Goal: Information Seeking & Learning: Find specific fact

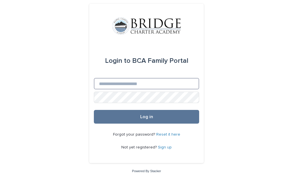
click at [151, 81] on input "Email" at bounding box center [146, 83] width 105 height 11
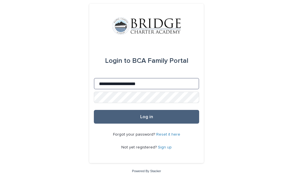
type input "**********"
click at [147, 117] on span "Log in" at bounding box center [146, 117] width 13 height 5
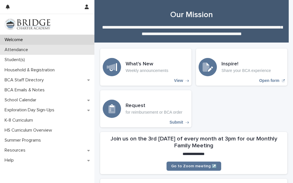
click at [35, 52] on div "Attendance" at bounding box center [47, 50] width 94 height 10
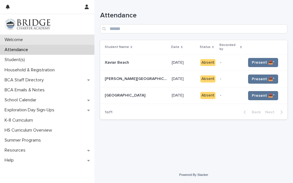
click at [27, 41] on p "Welcome" at bounding box center [14, 39] width 25 height 5
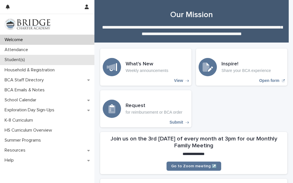
click at [18, 58] on p "Student(s)" at bounding box center [15, 59] width 27 height 5
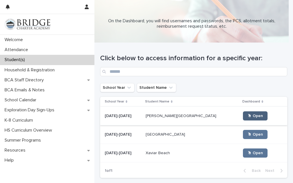
click at [243, 119] on link "🖱 Open" at bounding box center [255, 115] width 25 height 9
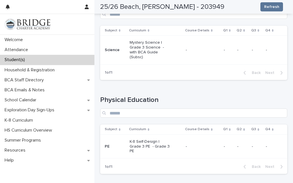
scroll to position [456, 0]
click at [156, 59] on p "Mystery Science | Grade 3 Science - with BCA Guide (Subsc)" at bounding box center [149, 49] width 41 height 19
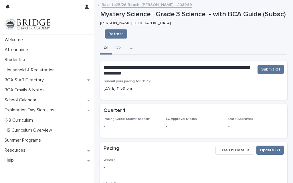
click at [185, 96] on div "Submit your pacing for Q1 by: [DATE] 11:59 pm" at bounding box center [193, 87] width 180 height 17
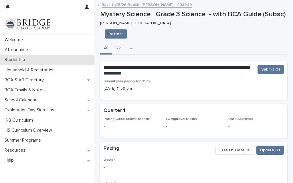
click at [17, 58] on p "Student(s)" at bounding box center [15, 59] width 27 height 5
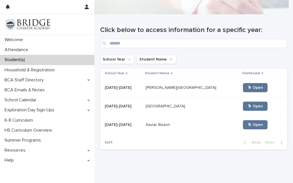
scroll to position [44, 0]
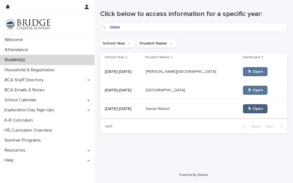
click at [247, 109] on span "🖱 Open" at bounding box center [254, 109] width 15 height 4
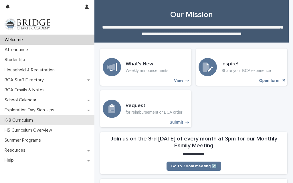
click at [24, 118] on p "K-8 Curriculum" at bounding box center [19, 120] width 35 height 5
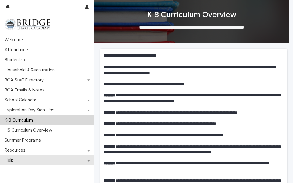
click at [36, 162] on div "Help" at bounding box center [47, 160] width 94 height 10
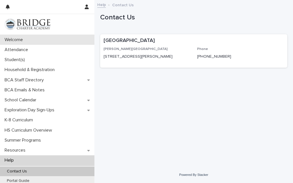
click at [37, 41] on div "Welcome" at bounding box center [47, 40] width 94 height 10
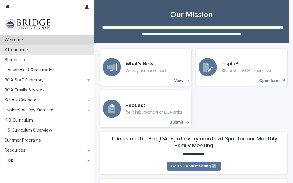
click at [27, 47] on p "Attendance" at bounding box center [17, 49] width 30 height 5
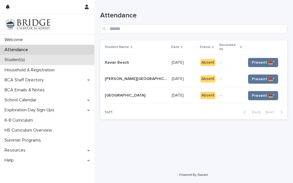
click at [13, 59] on p "Student(s)" at bounding box center [15, 59] width 27 height 5
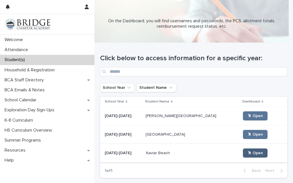
click at [247, 151] on span "🖱 Open" at bounding box center [254, 153] width 15 height 4
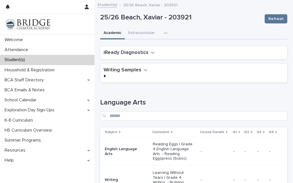
click at [17, 59] on p "Student(s)" at bounding box center [15, 59] width 27 height 5
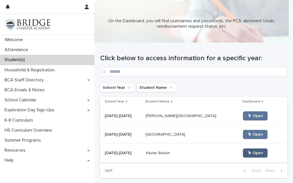
click at [247, 153] on span "🖱 Open" at bounding box center [254, 153] width 15 height 4
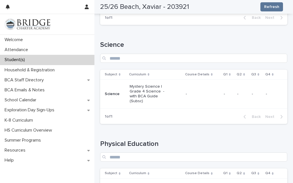
scroll to position [417, 0]
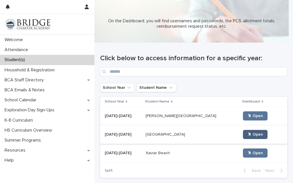
click at [243, 137] on link "🖱 Open" at bounding box center [255, 134] width 25 height 9
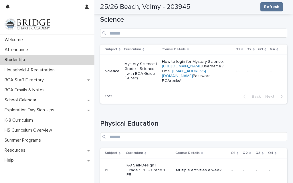
scroll to position [433, 0]
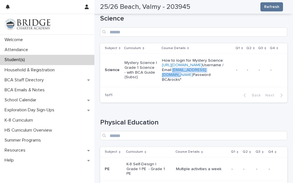
drag, startPoint x: 207, startPoint y: 111, endPoint x: 160, endPoint y: 113, distance: 47.2
click at [162, 82] on p "How to login for Mystery Science: https://mysteryscience.com Username / Email: …" at bounding box center [196, 70] width 69 height 24
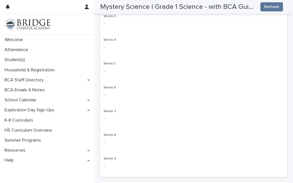
scroll to position [3, 0]
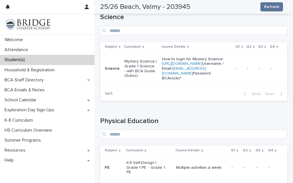
scroll to position [436, 0]
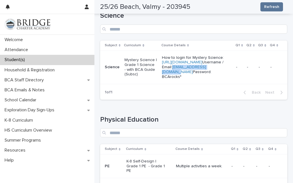
drag, startPoint x: 159, startPoint y: 110, endPoint x: 204, endPoint y: 111, distance: 45.7
click at [204, 84] on td "How to login for Mystery Science: https://mysteryscience.com Username / Email: …" at bounding box center [196, 67] width 74 height 33
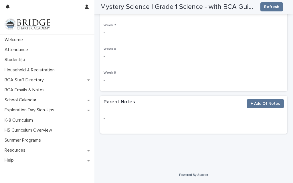
scroll to position [286, 0]
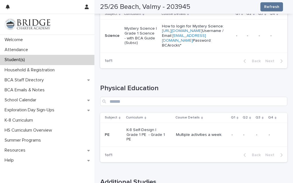
scroll to position [461, 0]
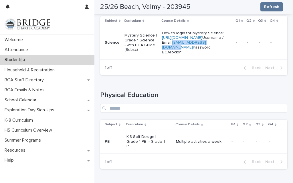
drag, startPoint x: 211, startPoint y: 85, endPoint x: 161, endPoint y: 86, distance: 50.0
click at [162, 55] on p "How to login for Mystery Science: https://mysteryscience.com Username / Email: …" at bounding box center [196, 43] width 69 height 24
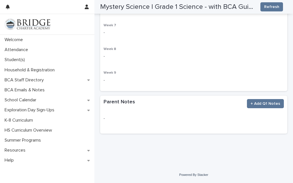
scroll to position [286, 0]
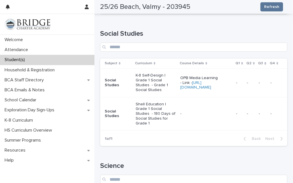
scroll to position [190, 0]
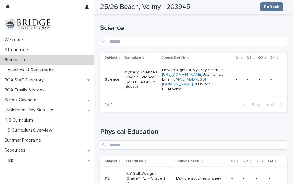
scroll to position [442, 0]
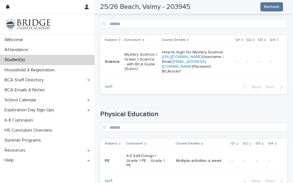
drag, startPoint x: 284, startPoint y: 106, endPoint x: 283, endPoint y: 81, distance: 25.5
drag, startPoint x: 284, startPoint y: 105, endPoint x: 215, endPoint y: 102, distance: 69.2
copy table "Subject Curriculum Course Details Q1 Q2 Q3 Q4 Science Mystery Science | Grade 1…"
